Goal: Check status

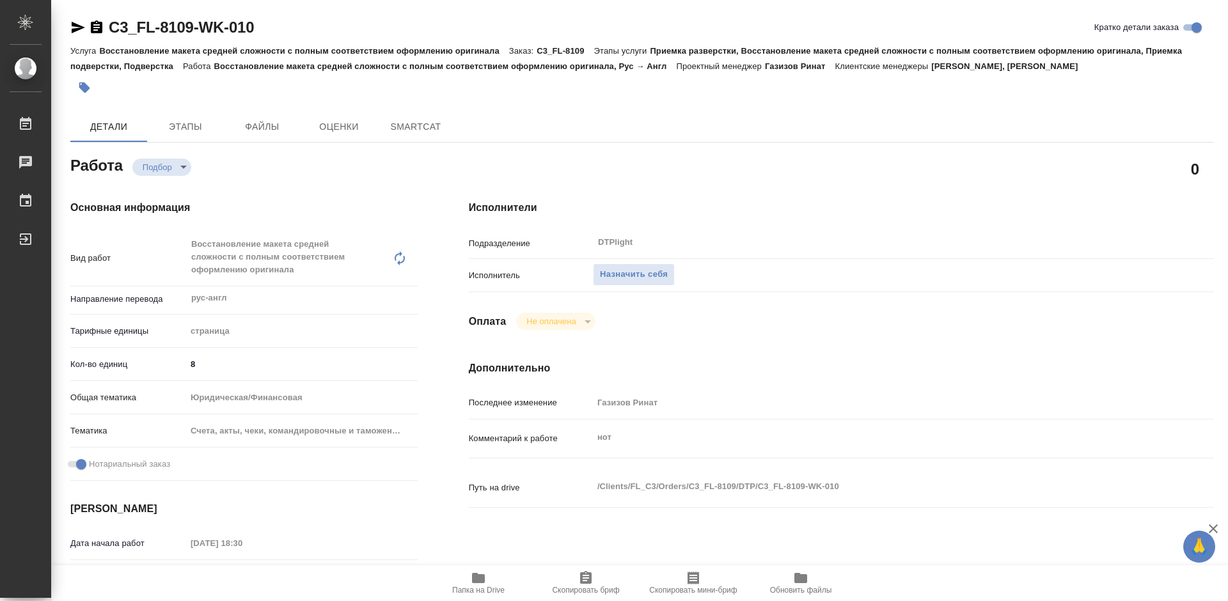
type textarea "x"
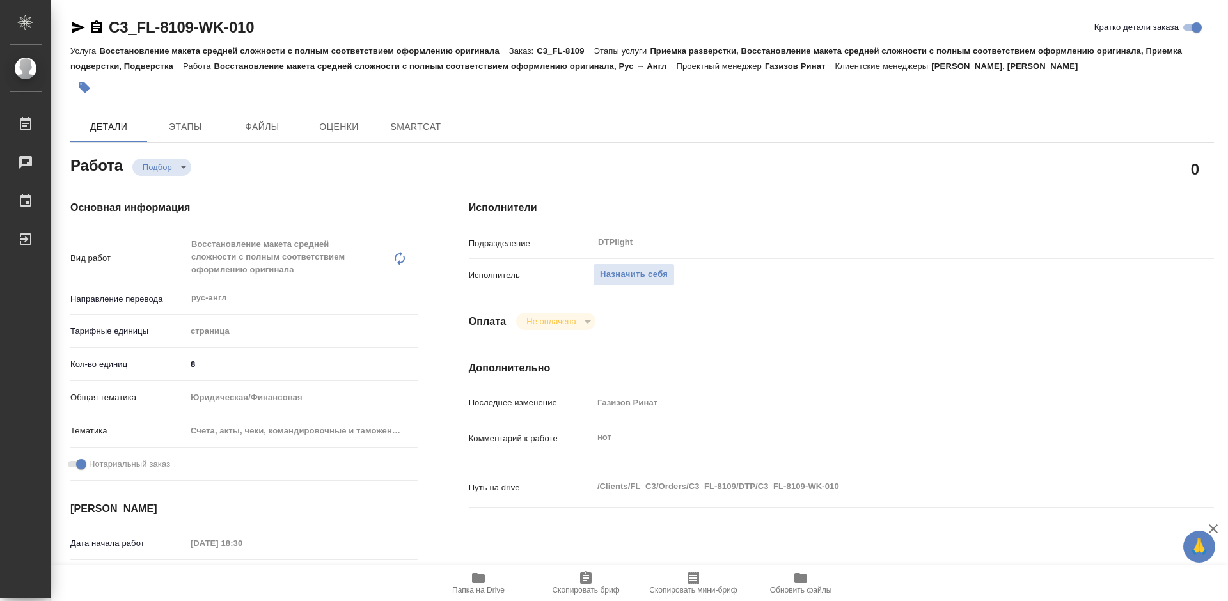
type textarea "x"
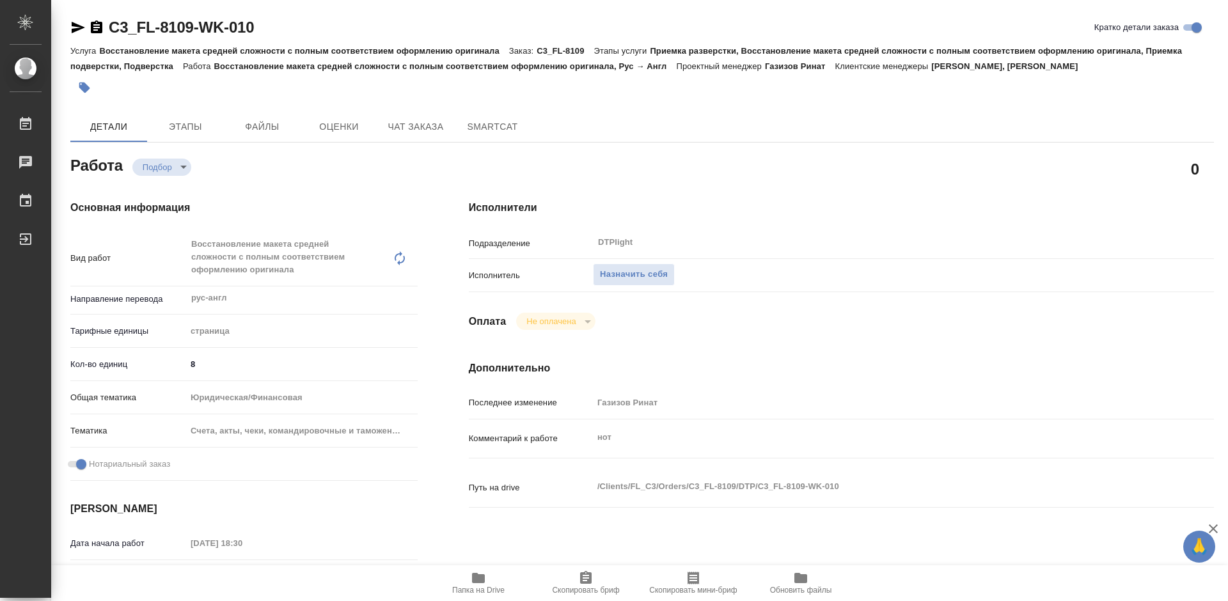
type textarea "x"
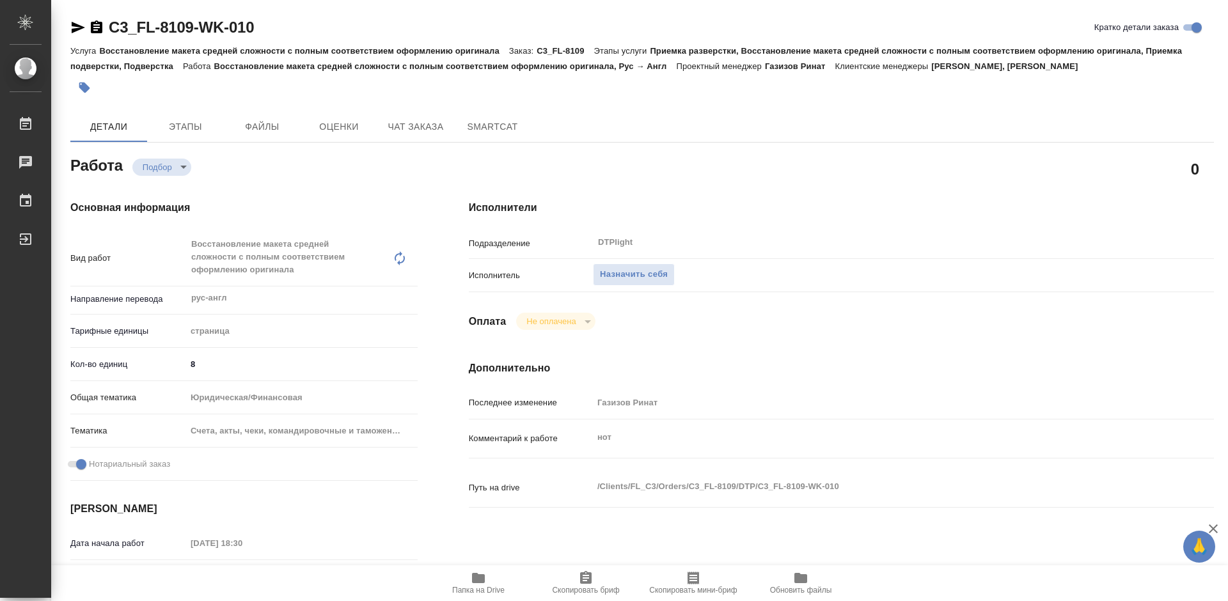
type textarea "x"
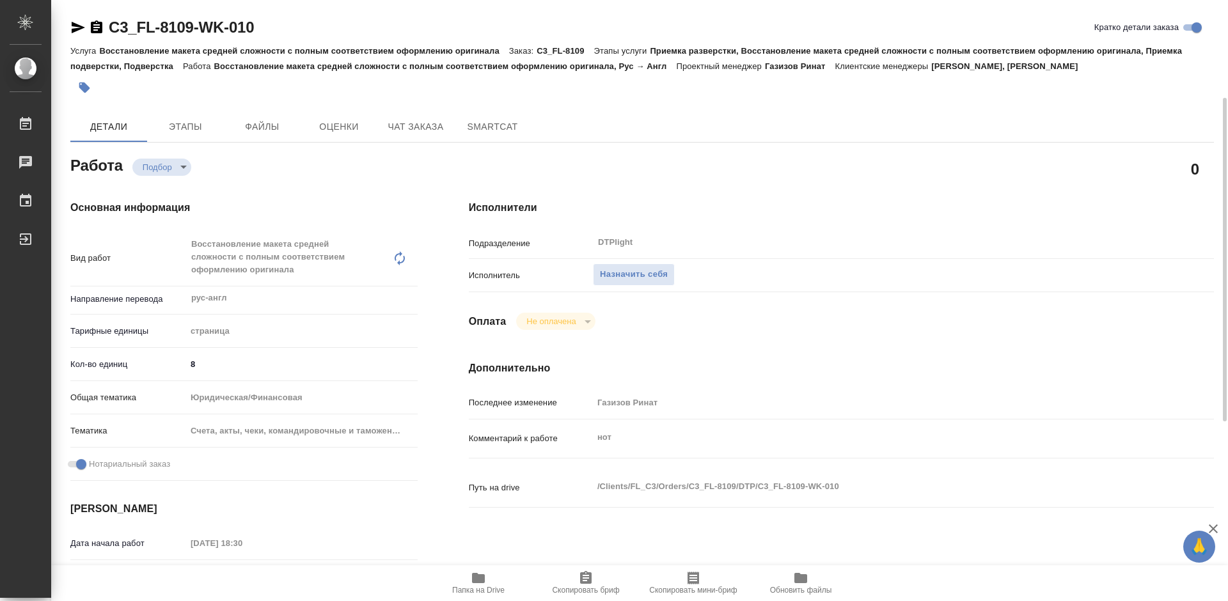
scroll to position [192, 0]
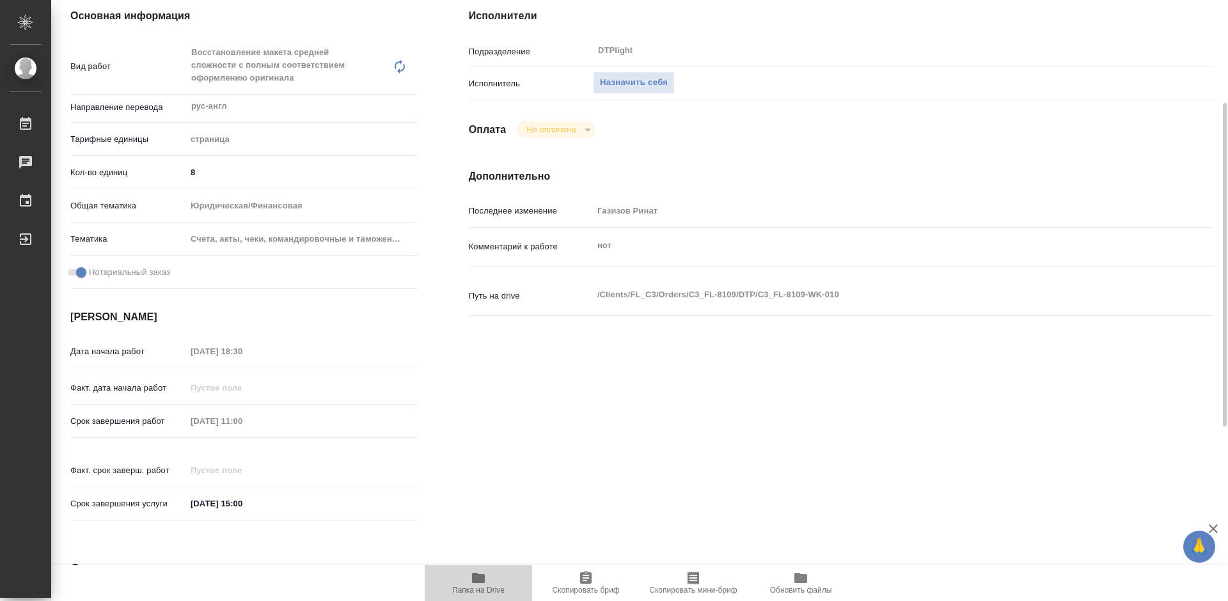
click at [479, 572] on icon "button" at bounding box center [478, 578] width 15 height 15
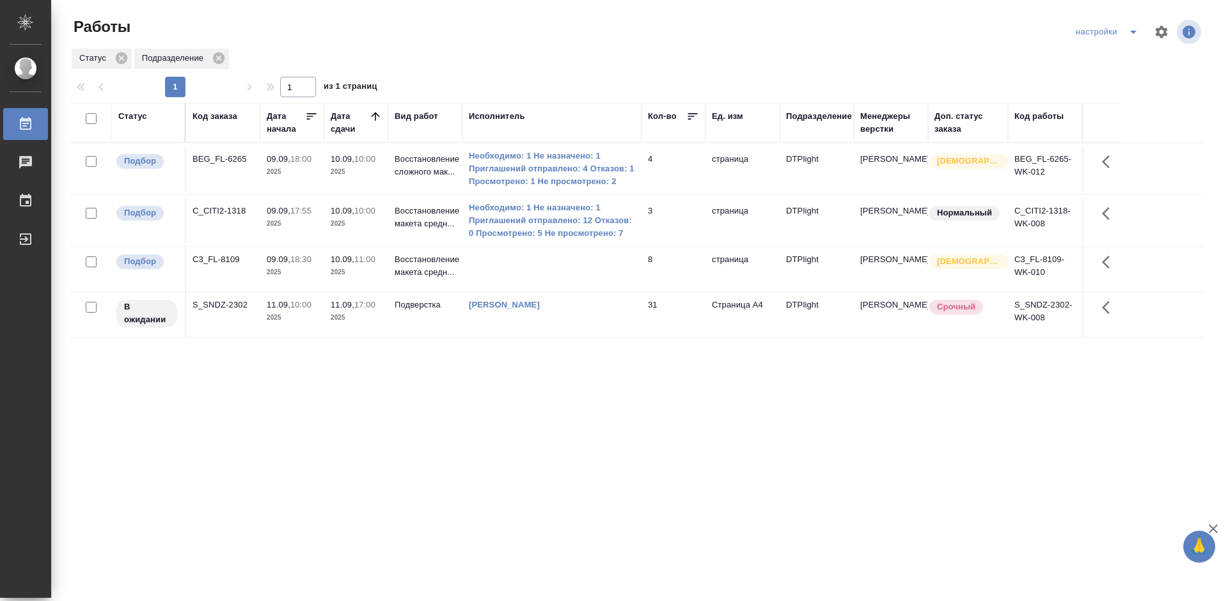
click at [223, 260] on div "C3_FL-8109" at bounding box center [223, 259] width 61 height 13
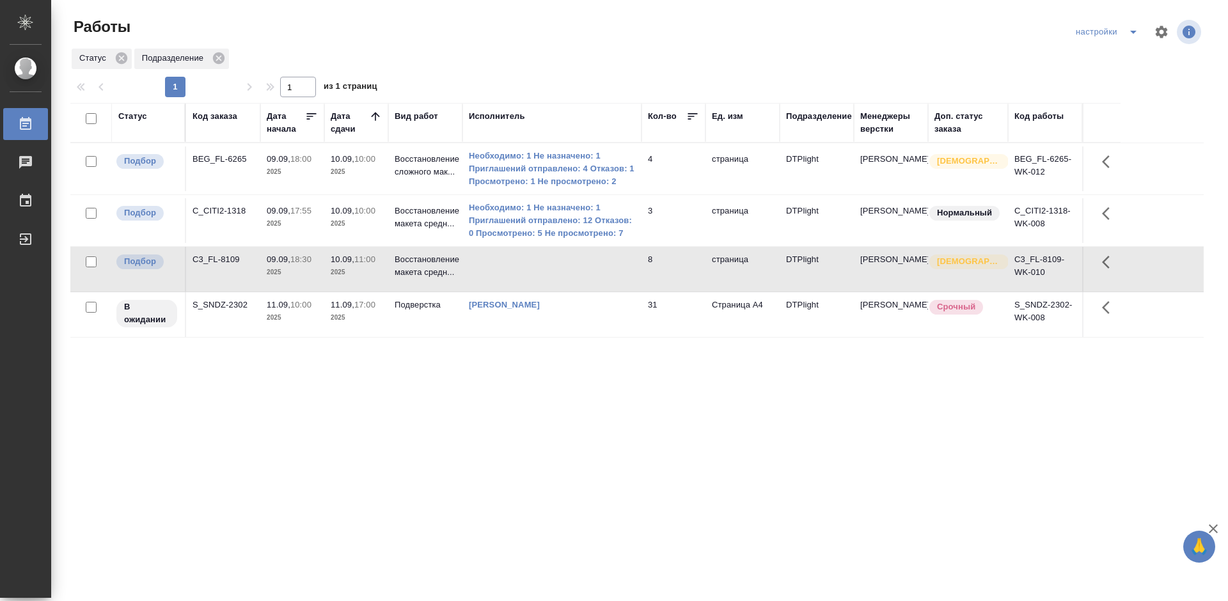
click at [488, 379] on div "Статус Код заказа Дата начала Дата сдачи Вид работ Исполнитель Кол-во Ед. изм П…" at bounding box center [637, 333] width 1134 height 461
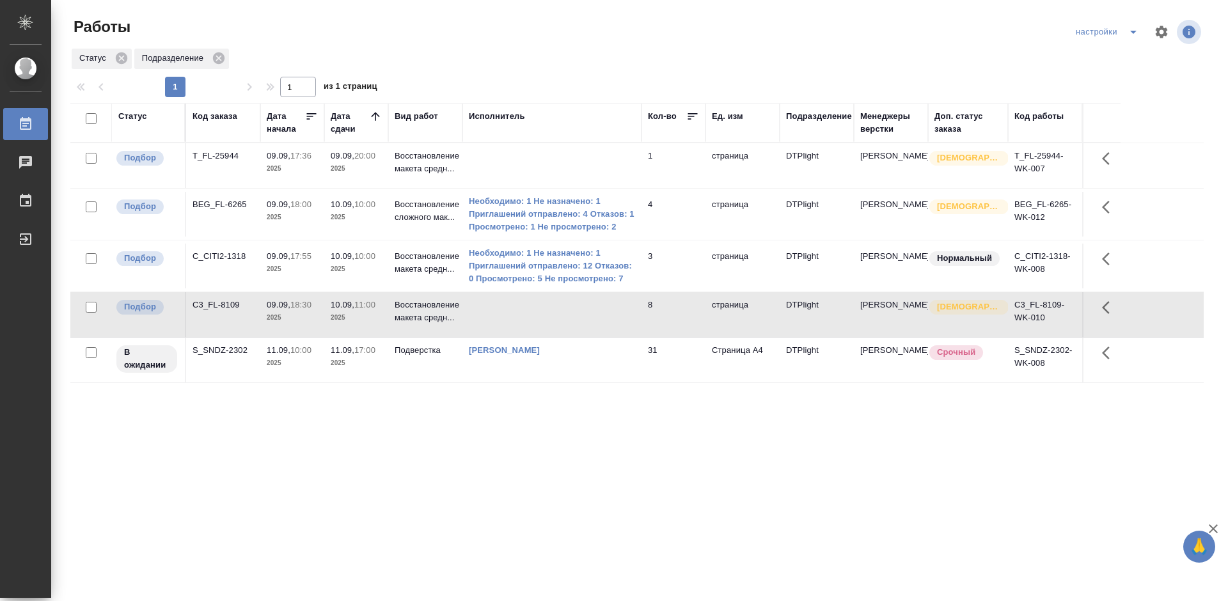
click at [470, 393] on div "Статус Код заказа Дата начала Дата сдачи Вид работ Исполнитель Кол-во Ед. изм П…" at bounding box center [637, 333] width 1134 height 461
